Goal: Task Accomplishment & Management: Use online tool/utility

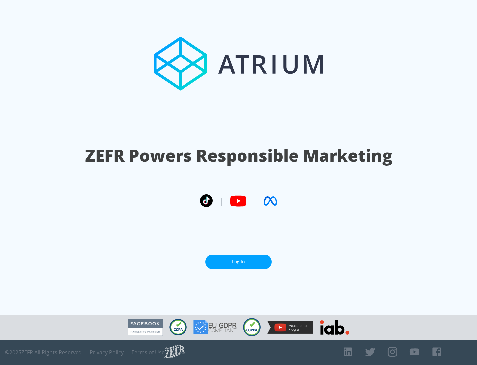
click at [239, 261] on link "Log In" at bounding box center [238, 261] width 66 height 15
